Goal: Communication & Community: Answer question/provide support

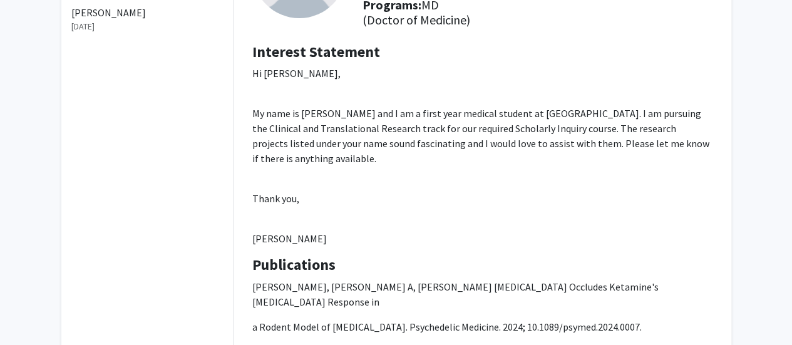
scroll to position [284, 0]
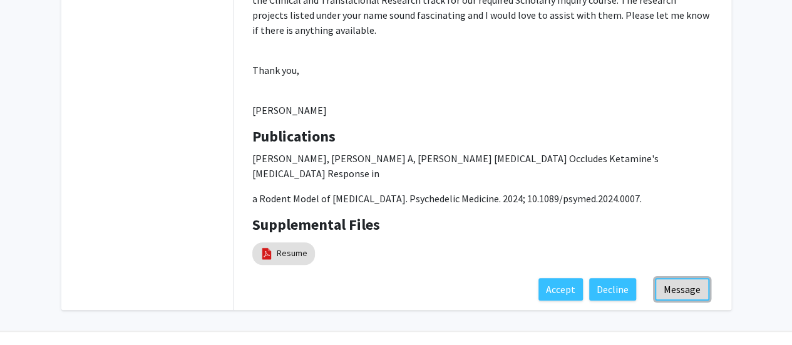
click at [670, 278] on button "Message" at bounding box center [682, 289] width 54 height 23
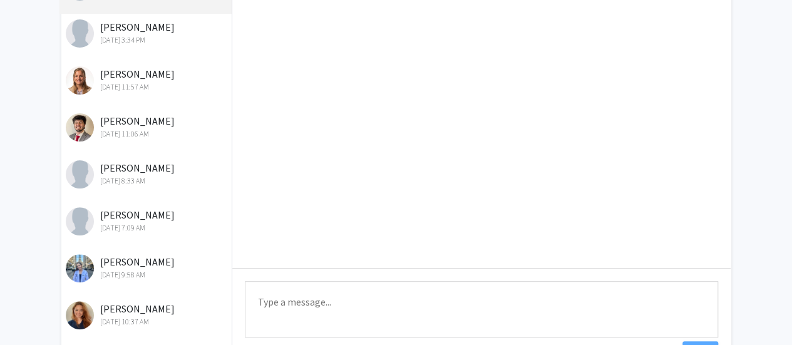
scroll to position [143, 0]
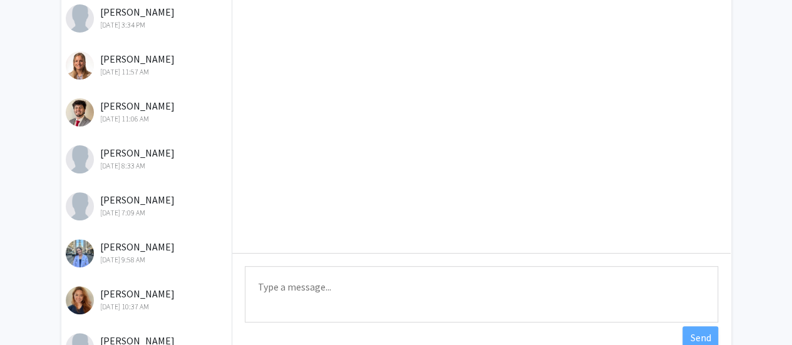
click at [433, 167] on div at bounding box center [481, 88] width 498 height 329
click at [339, 286] on textarea "Type a message" at bounding box center [481, 294] width 473 height 56
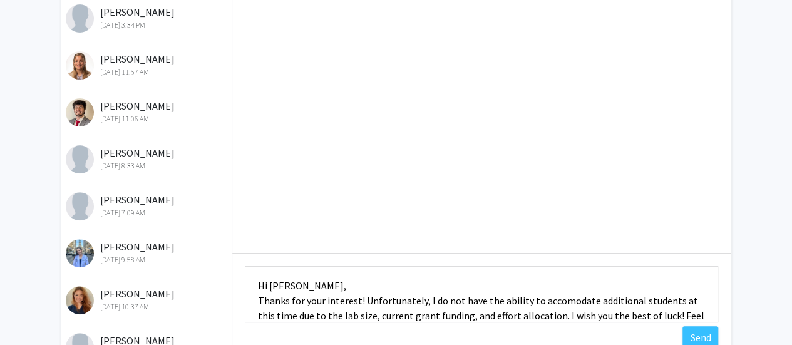
scroll to position [16, 0]
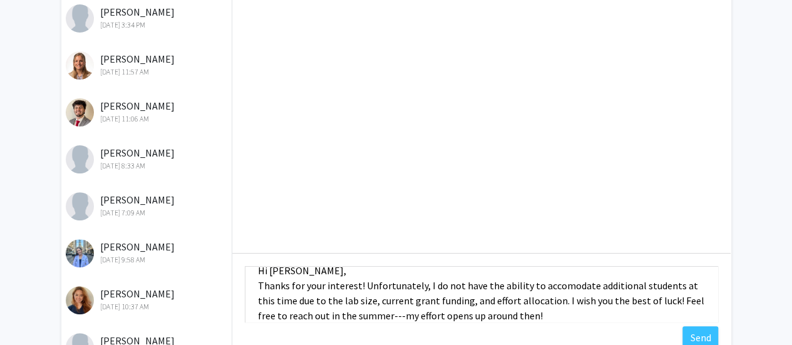
type textarea "Hi [PERSON_NAME], Thanks for your interest! Unfortunately, I do not have the ab…"
click at [697, 333] on button "Send" at bounding box center [700, 337] width 36 height 23
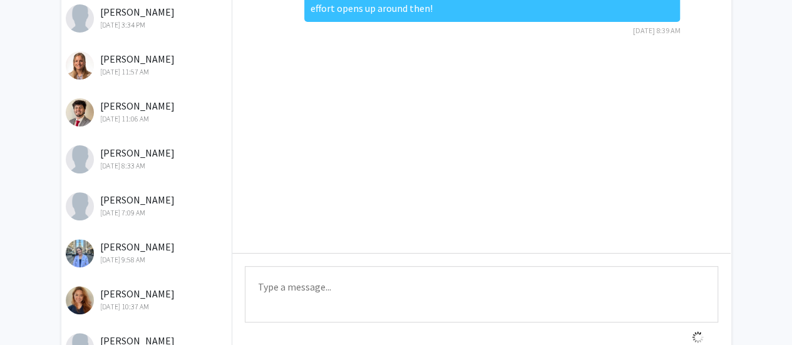
scroll to position [0, 0]
